Goal: Task Accomplishment & Management: Use online tool/utility

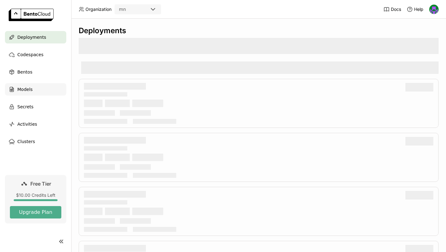
click at [35, 93] on div "Models" at bounding box center [35, 89] width 61 height 12
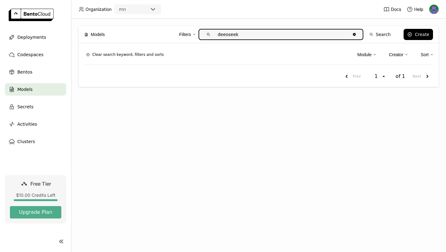
click at [229, 35] on input "deeoseek" at bounding box center [282, 34] width 137 height 10
click at [230, 36] on input "deeoseek" at bounding box center [282, 34] width 137 height 10
type input "deepseek"
click at [420, 38] on button "Create" at bounding box center [418, 34] width 29 height 11
